Goal: Task Accomplishment & Management: Use online tool/utility

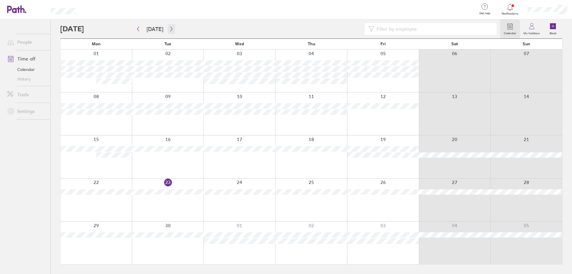
click at [172, 29] on button "button" at bounding box center [171, 29] width 7 height 10
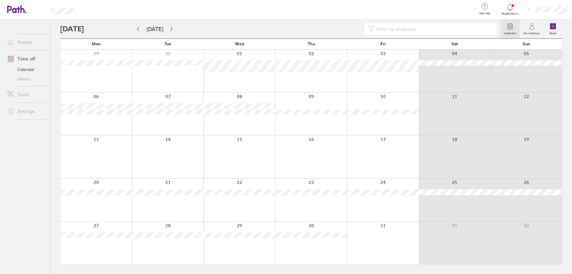
click at [216, 77] on div at bounding box center [239, 70] width 72 height 43
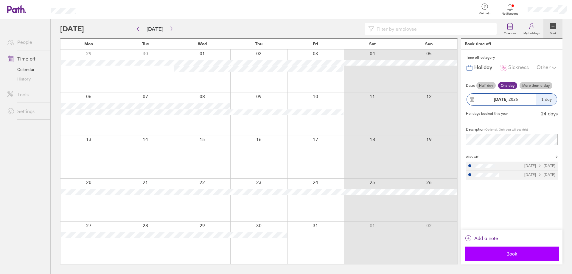
click at [514, 255] on span "Book" at bounding box center [512, 253] width 86 height 5
